Goal: Transaction & Acquisition: Obtain resource

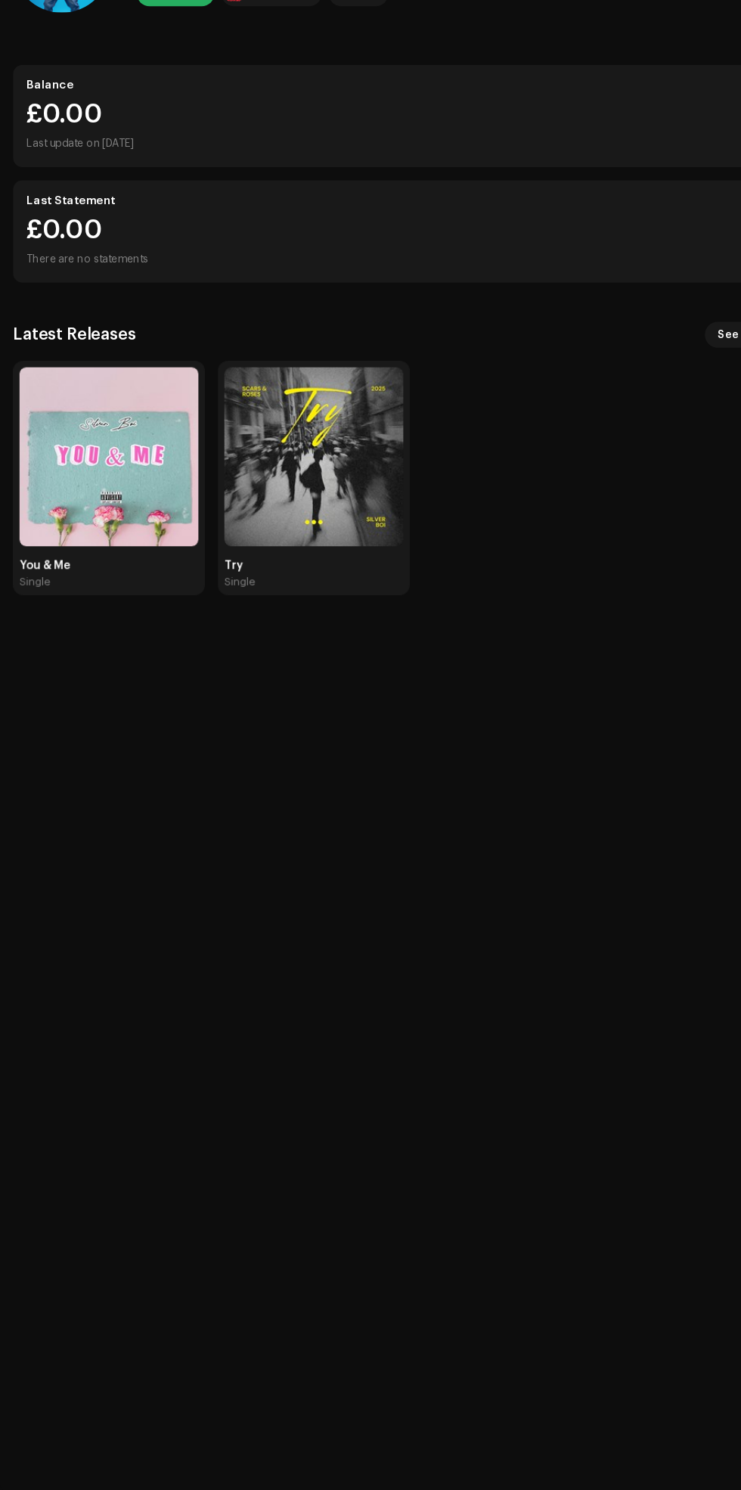
scroll to position [169, 0]
click at [133, 476] on img at bounding box center [101, 528] width 166 height 166
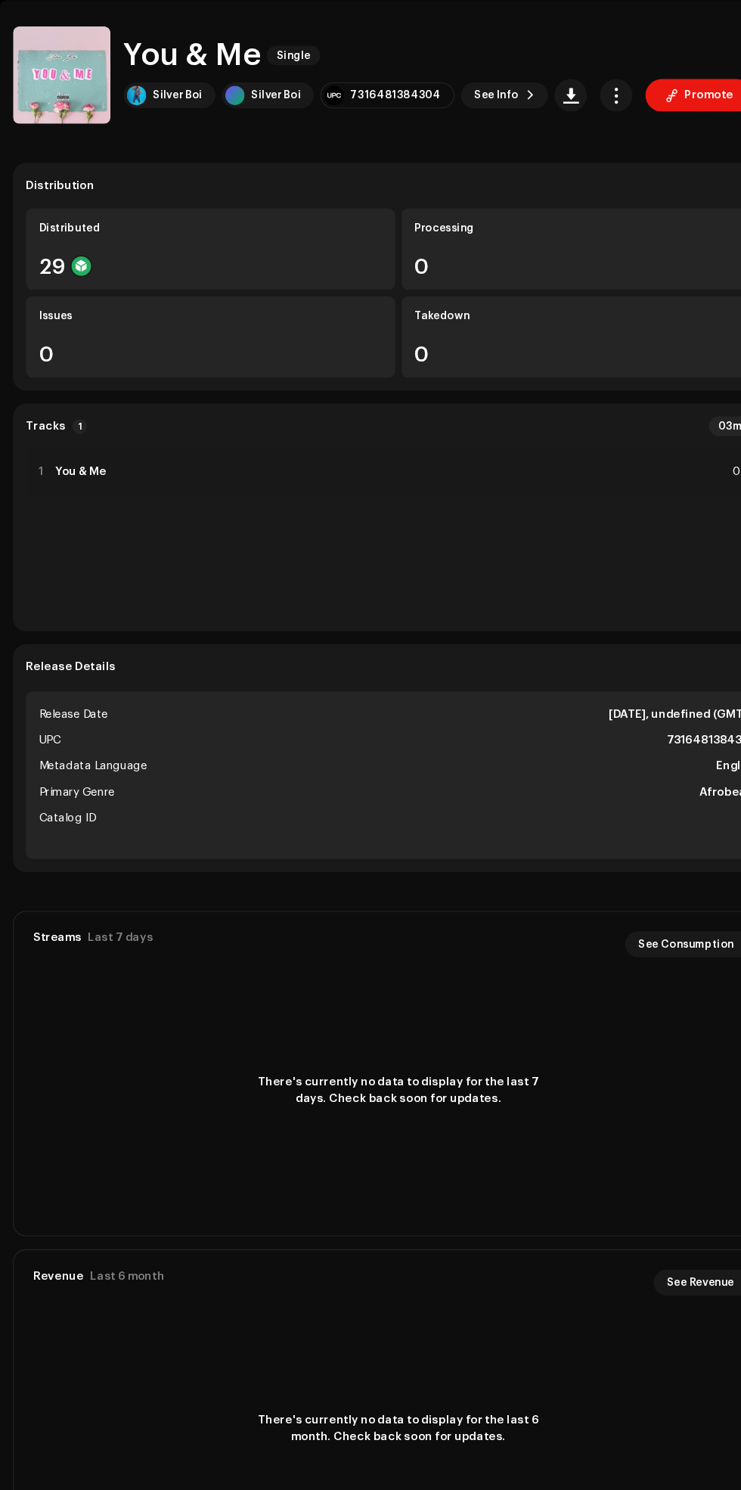
click at [182, 341] on div "29" at bounding box center [195, 351] width 319 height 20
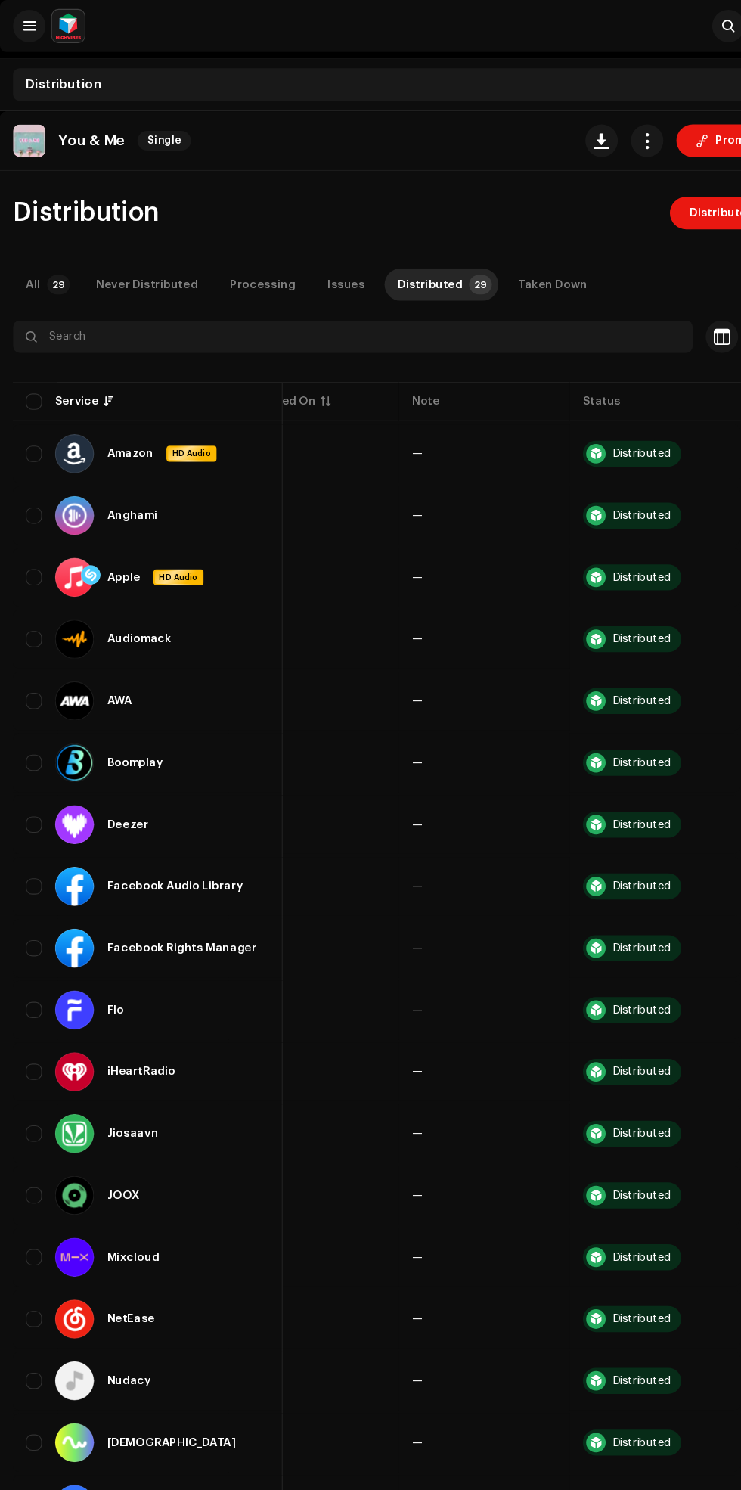
scroll to position [169, 0]
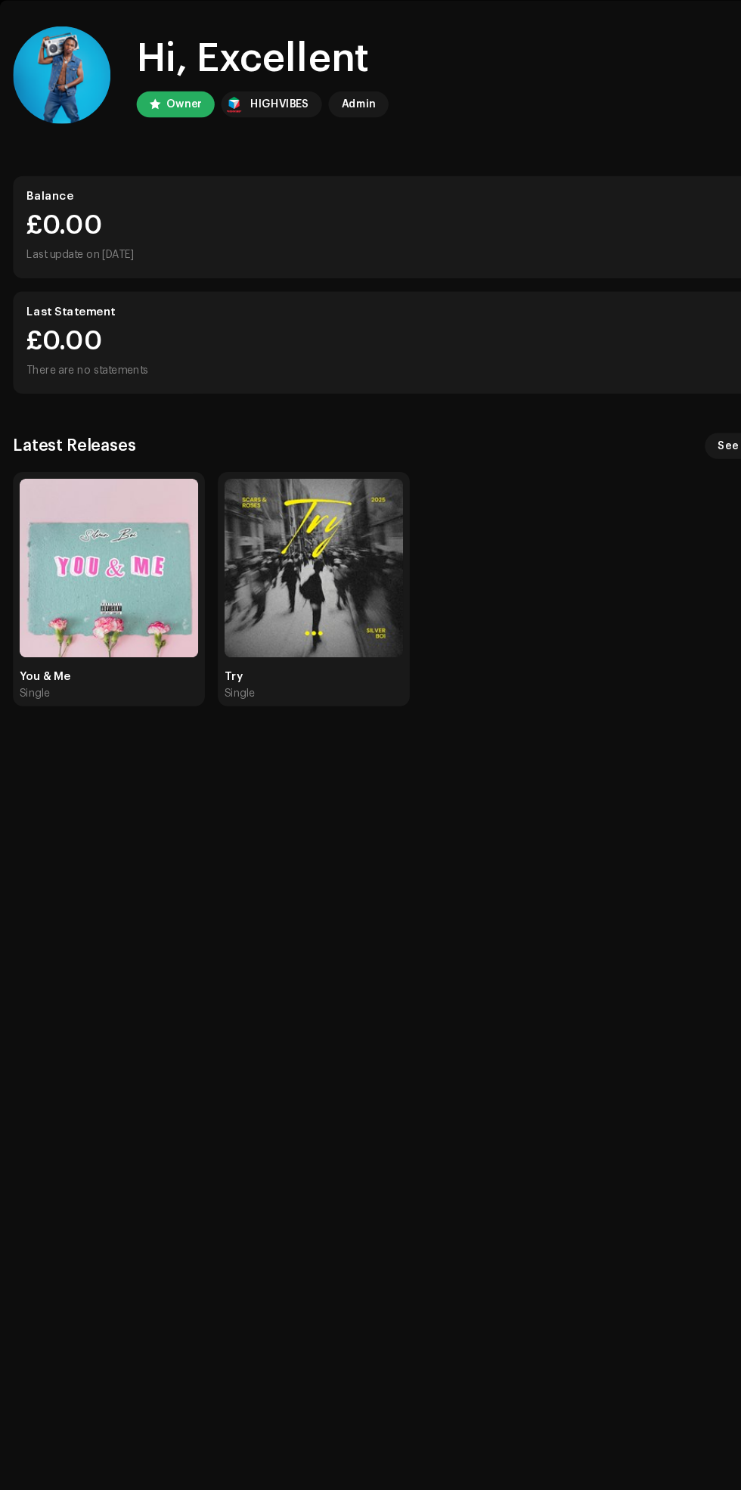
click at [166, 488] on img at bounding box center [101, 528] width 166 height 166
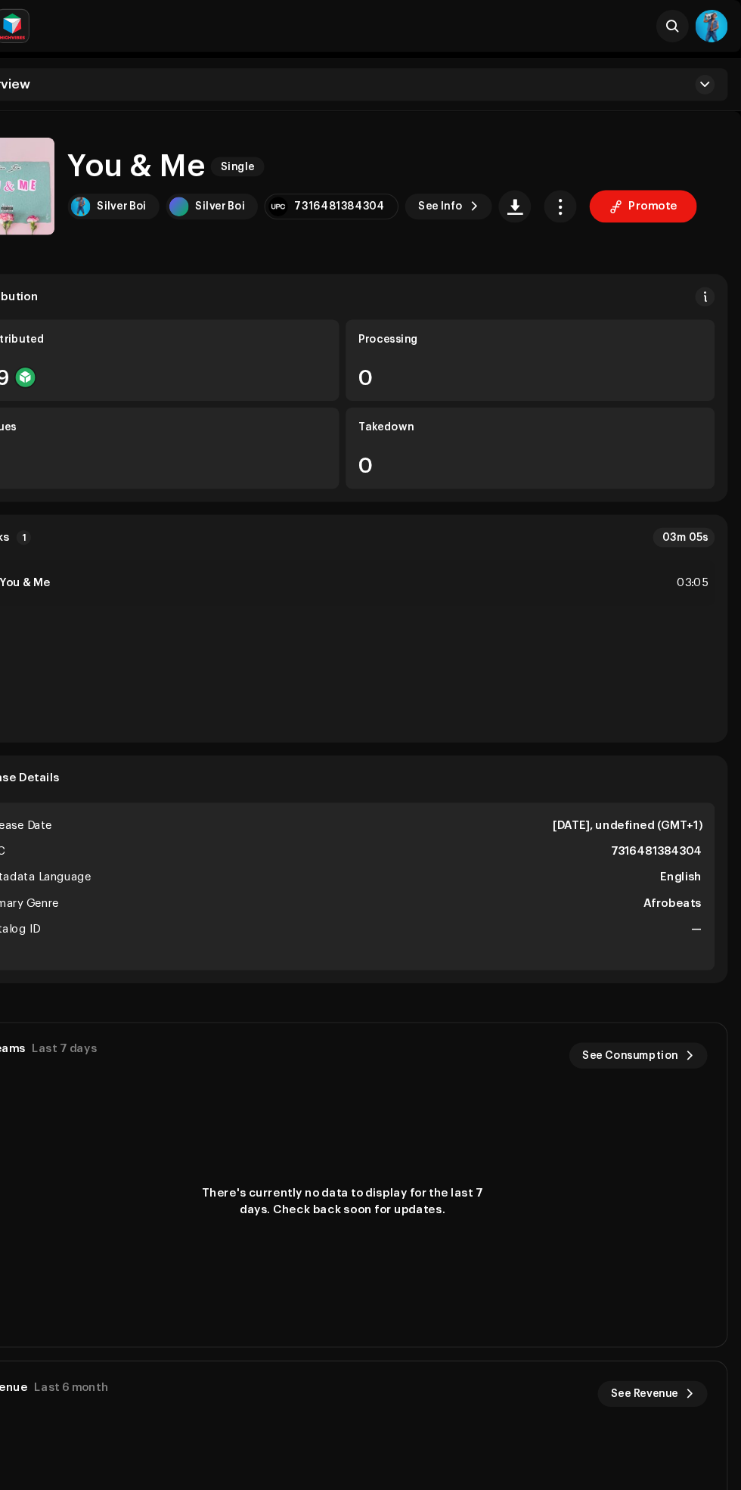
click at [566, 196] on span "button" at bounding box center [573, 192] width 14 height 12
click at [538, 500] on div "Tracks 1 03m 05s" at bounding box center [370, 500] width 693 height 18
click at [637, 229] on catalog-releases-details-overview "You & Me Single Promote You & Me Single Silver Boi Silver Boi 7316481384304 See…" at bounding box center [370, 848] width 741 height 1488
click at [648, 192] on span "Promote" at bounding box center [659, 192] width 45 height 30
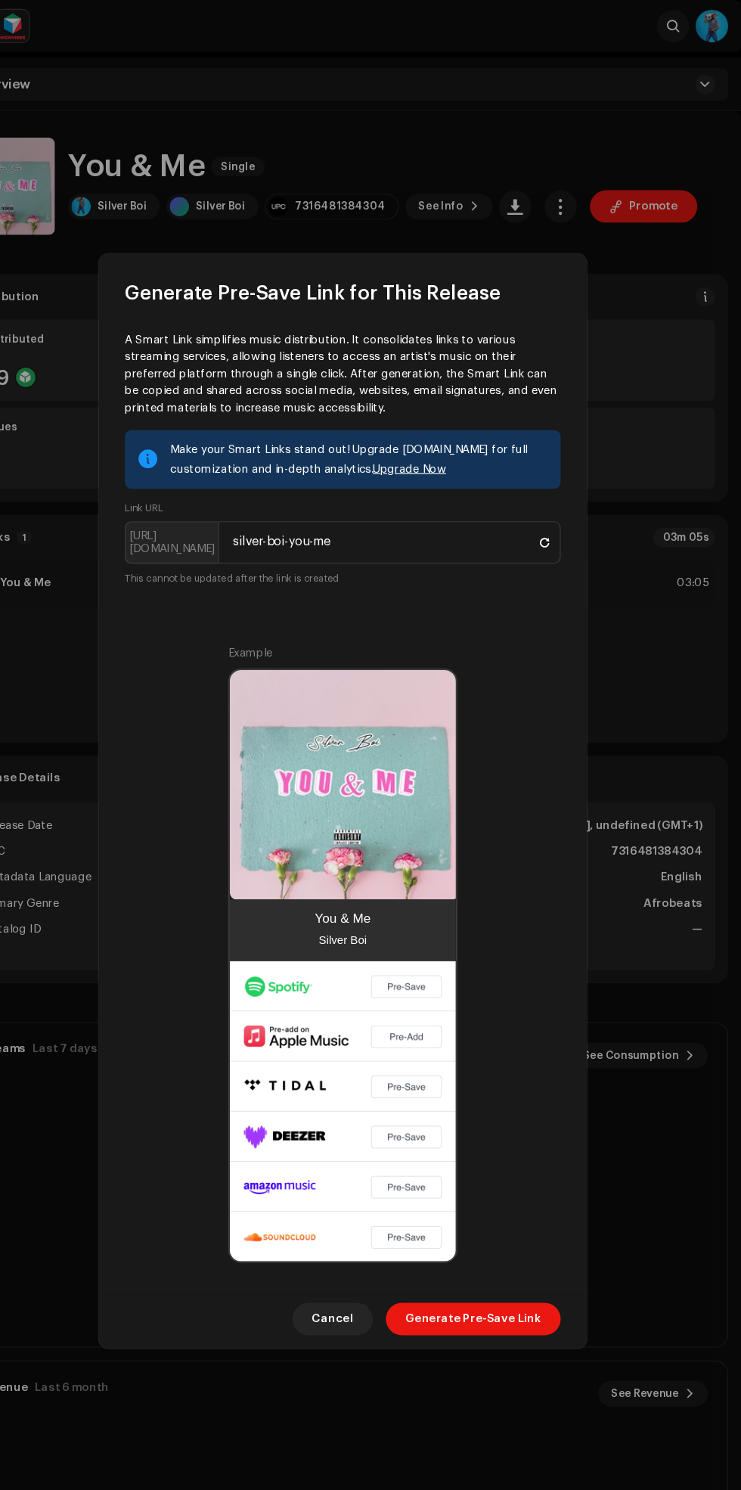
click at [498, 648] on div "Example You & Me Silver Boi" at bounding box center [370, 887] width 405 height 575
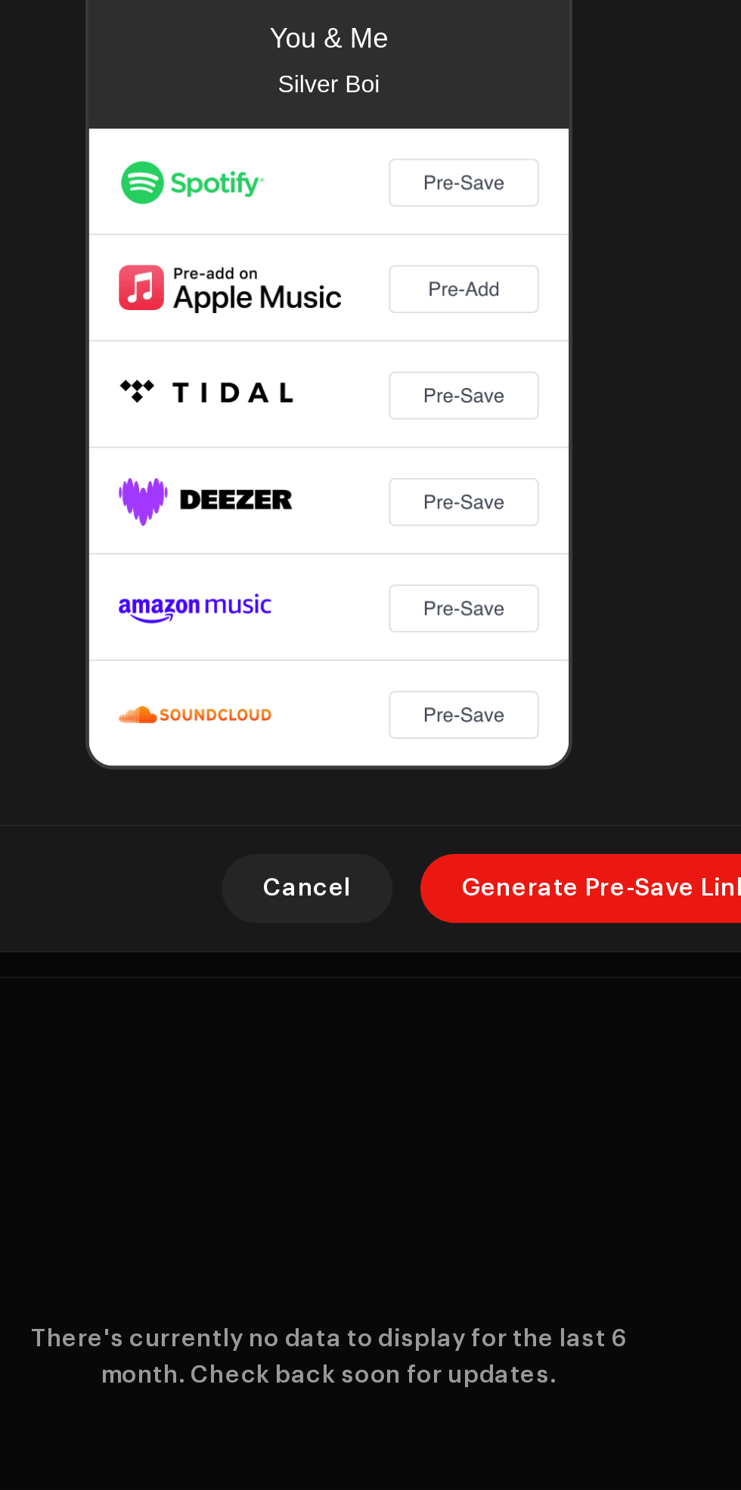
click at [505, 1242] on span "Generate Pre-Save Link" at bounding box center [492, 1227] width 126 height 30
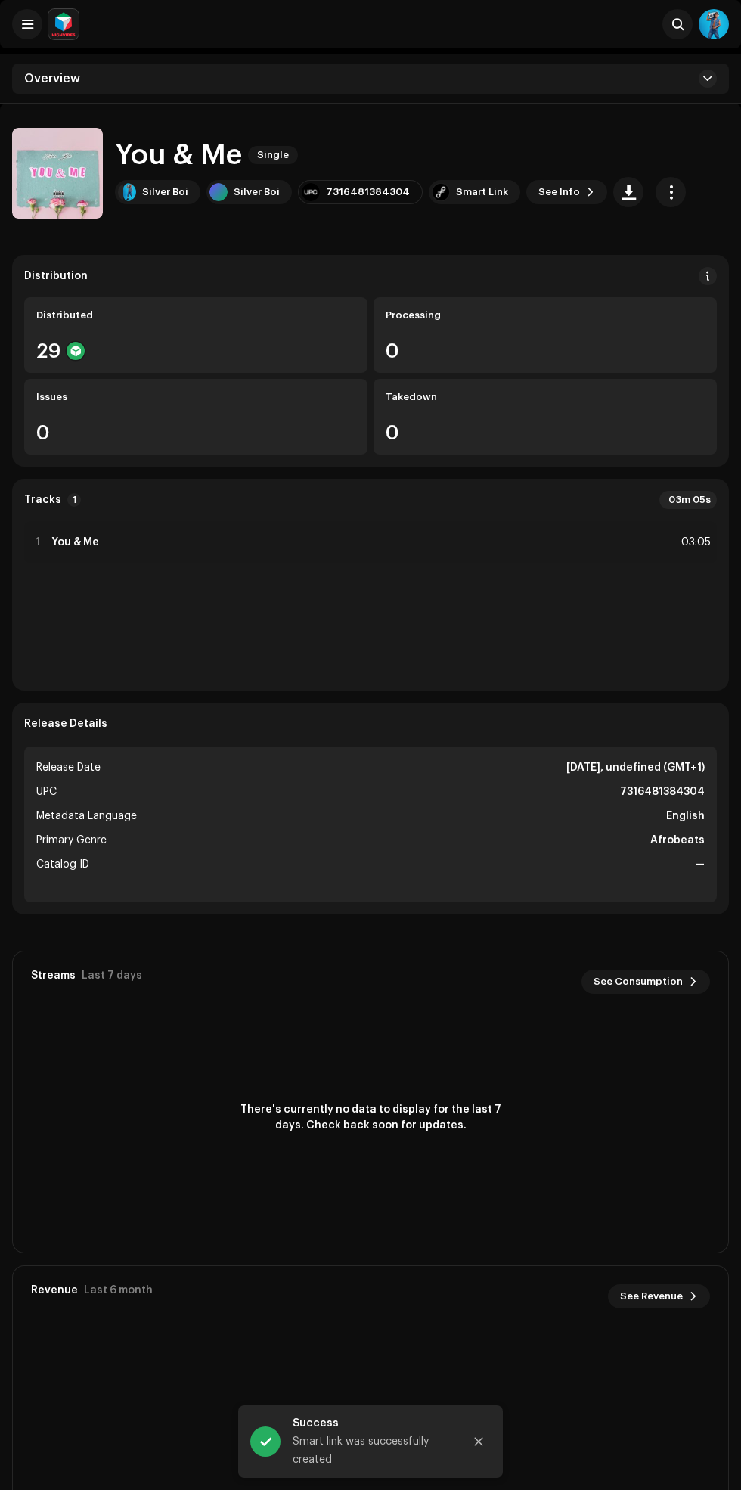
click at [432, 192] on div at bounding box center [441, 192] width 18 height 18
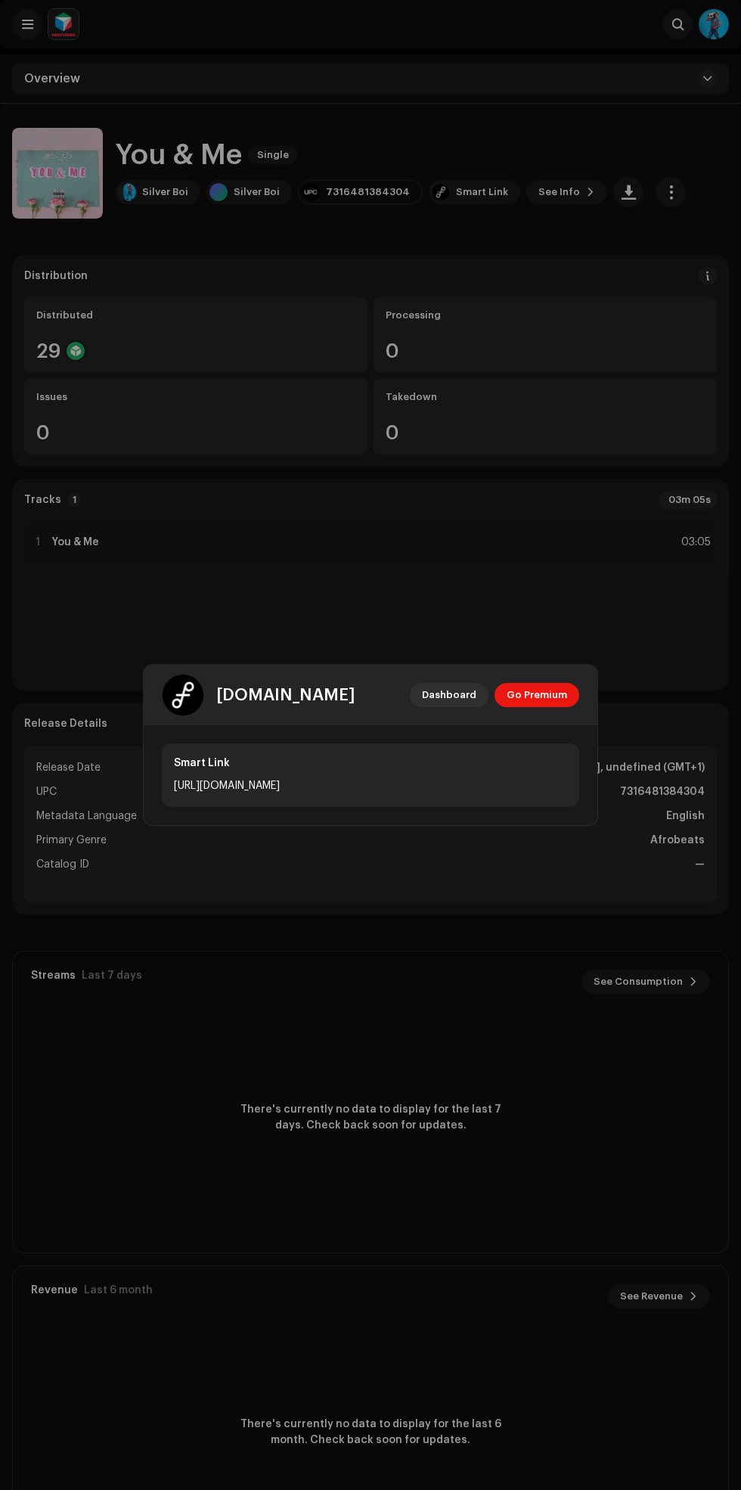
click at [433, 781] on div "[URL][DOMAIN_NAME]" at bounding box center [370, 786] width 393 height 18
click at [296, 785] on div at bounding box center [291, 785] width 10 height 12
